Goal: Information Seeking & Learning: Check status

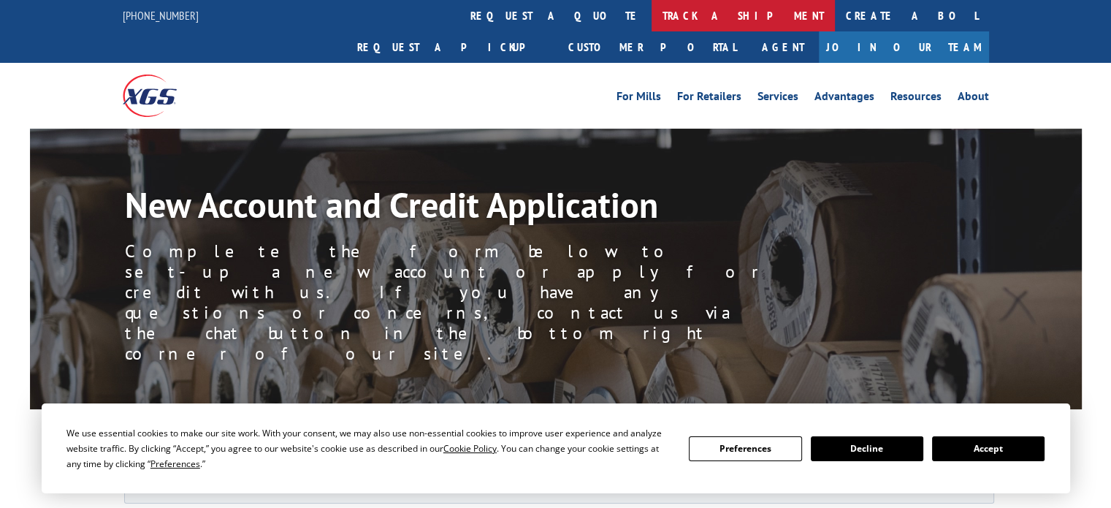
click at [651, 18] on link "track a shipment" at bounding box center [742, 15] width 183 height 31
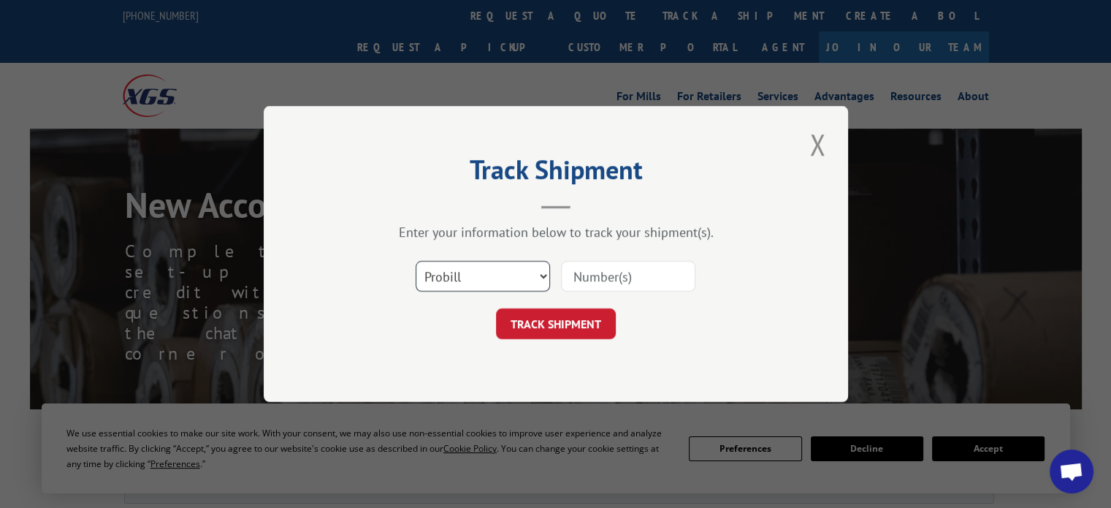
click at [499, 268] on select "Select category... Probill BOL PO" at bounding box center [482, 276] width 134 height 31
select select "bol"
click at [415, 261] on select "Select category... Probill BOL PO" at bounding box center [482, 276] width 134 height 31
click at [578, 262] on input at bounding box center [628, 276] width 134 height 31
type input "3351959"
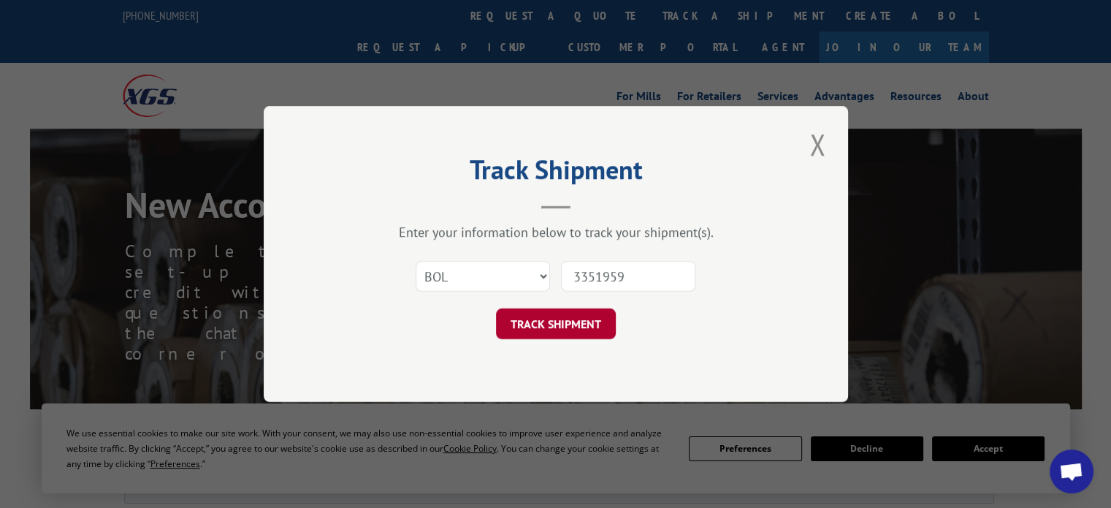
click at [574, 326] on button "TRACK SHIPMENT" at bounding box center [556, 323] width 120 height 31
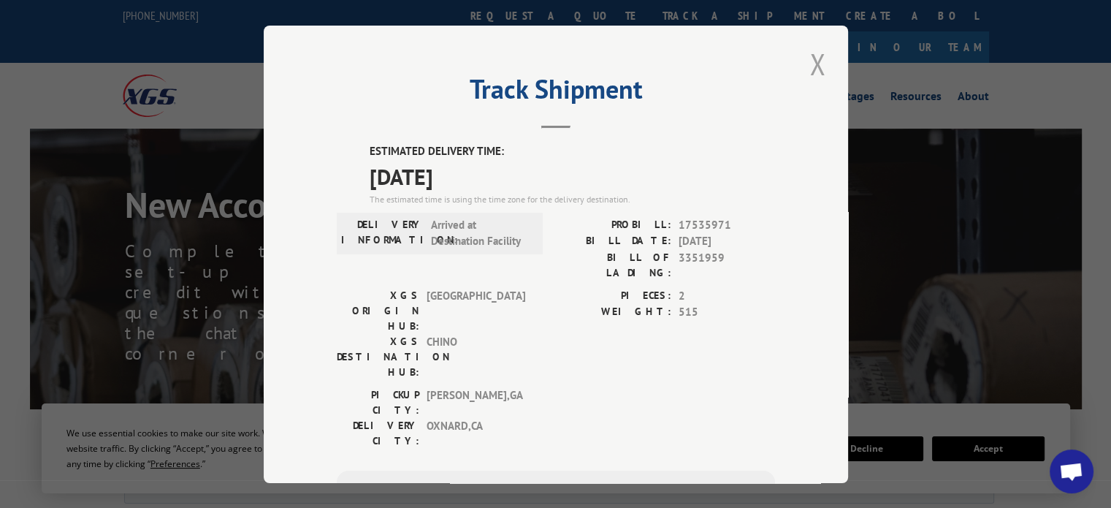
click at [805, 65] on button "Close modal" at bounding box center [817, 64] width 25 height 40
